Goal: Transaction & Acquisition: Obtain resource

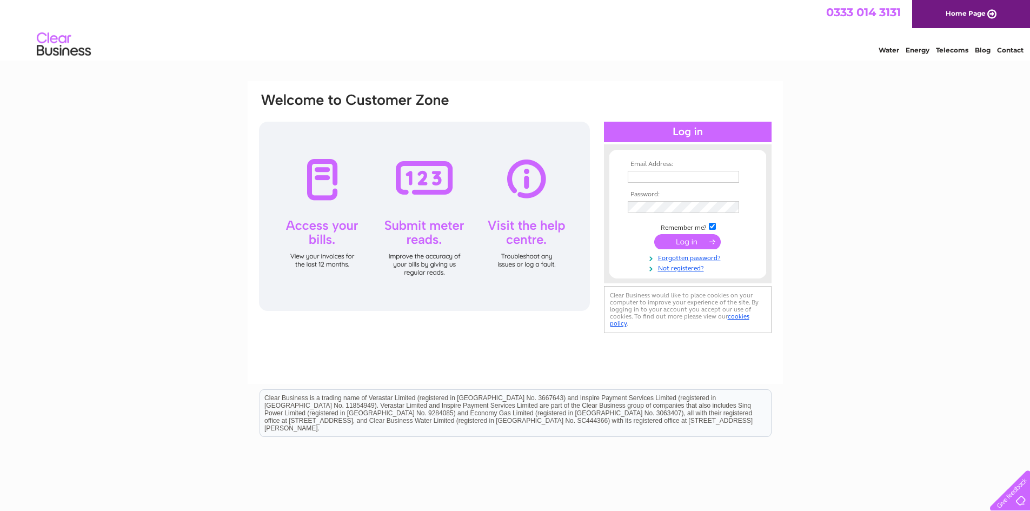
type input "sales@majortek.co.uk"
click at [684, 238] on input "submit" at bounding box center [687, 241] width 66 height 15
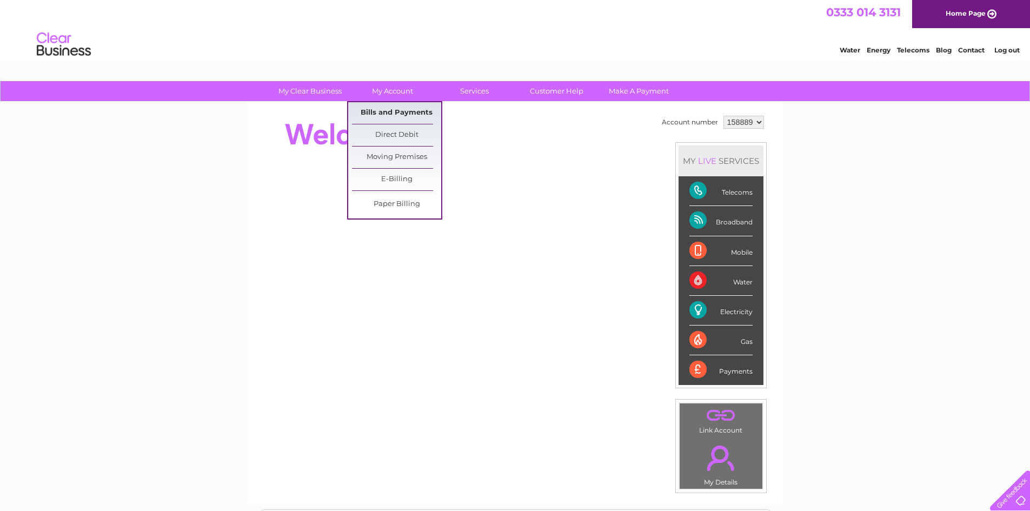
click at [385, 109] on link "Bills and Payments" at bounding box center [396, 113] width 89 height 22
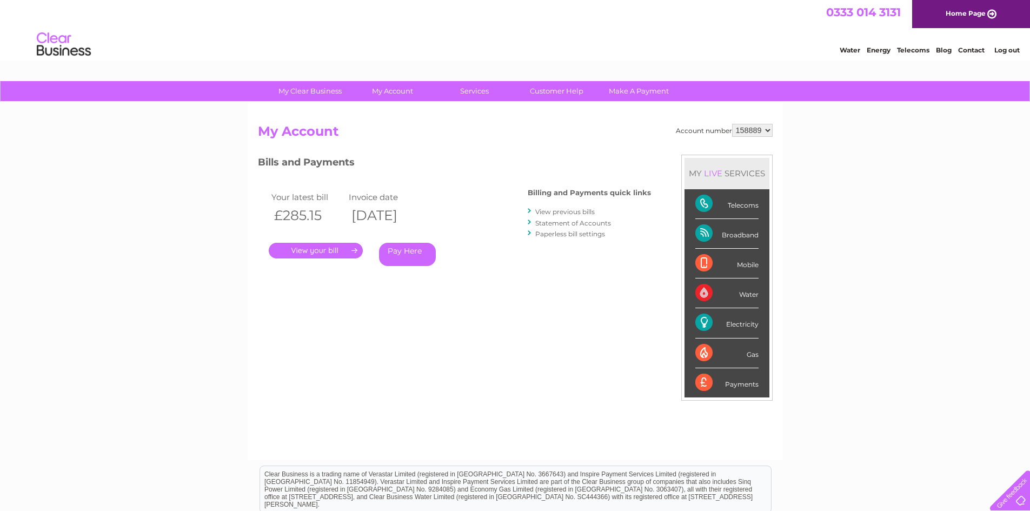
click at [352, 247] on link "." at bounding box center [316, 251] width 94 height 16
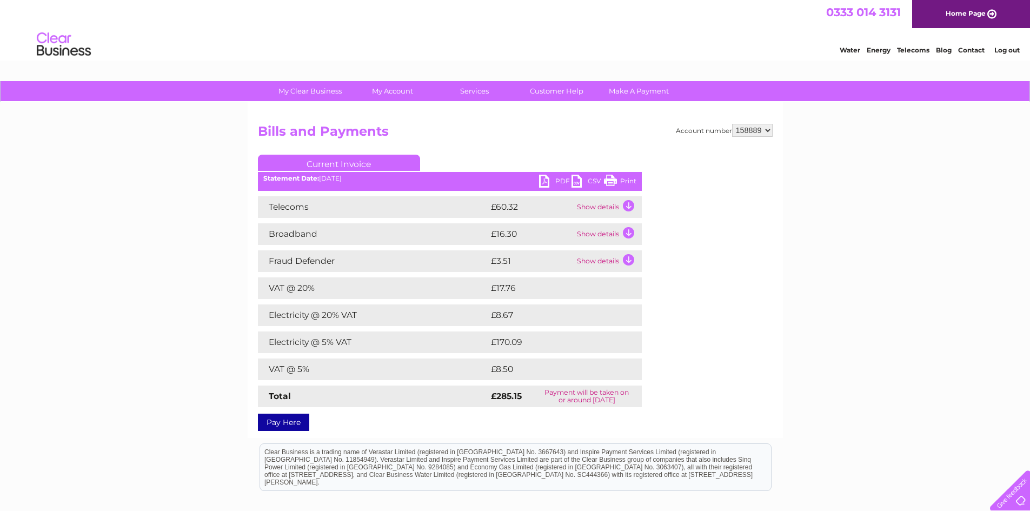
click at [541, 177] on link "PDF" at bounding box center [555, 183] width 32 height 16
